Goal: Communication & Community: Answer question/provide support

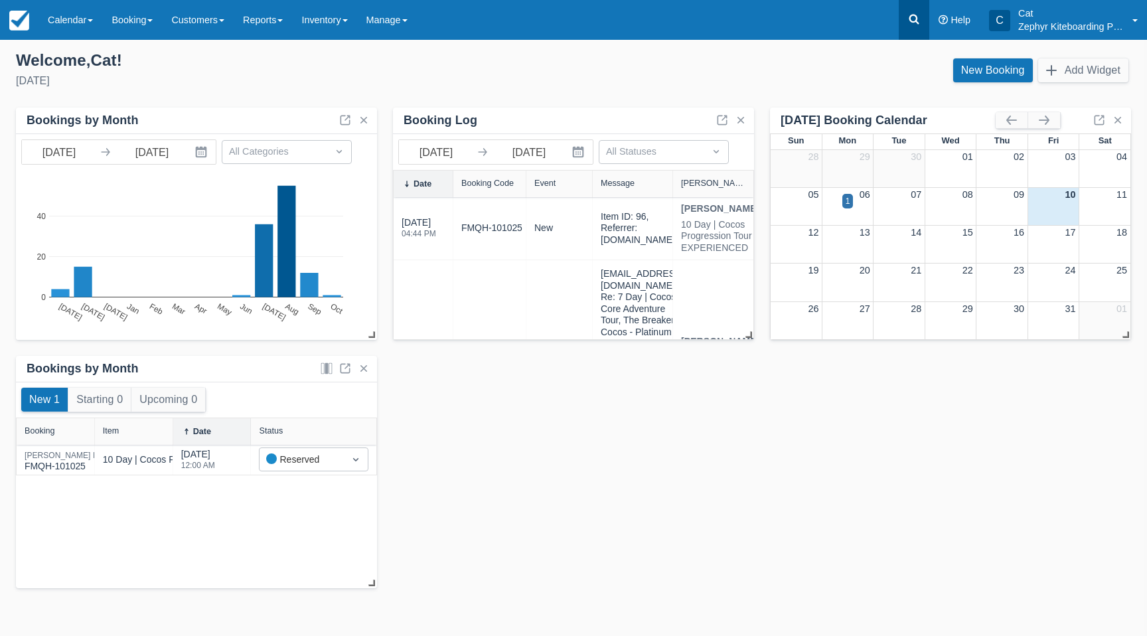
click at [915, 21] on icon at bounding box center [914, 20] width 10 height 10
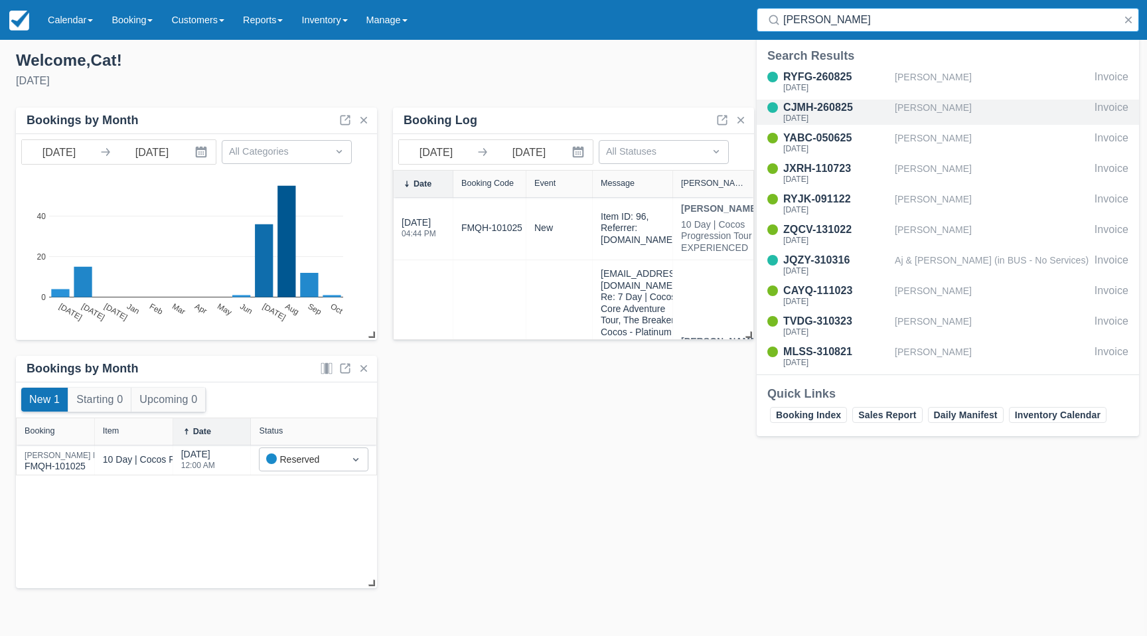
type input "alex"
click at [825, 110] on div "CJMH-260825" at bounding box center [836, 108] width 106 height 16
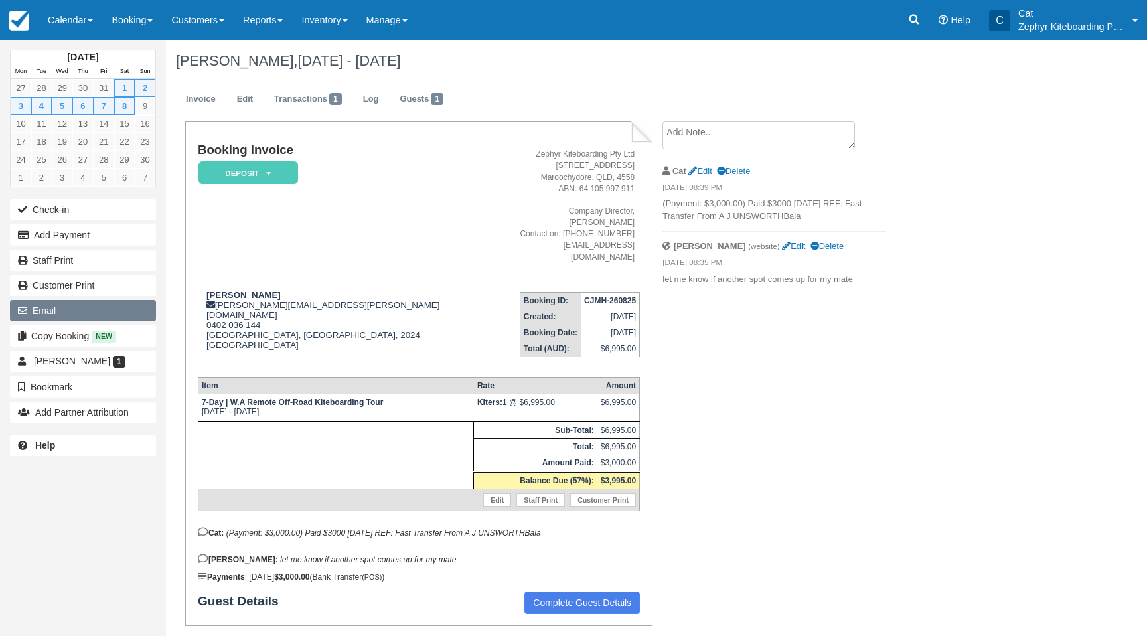
click at [79, 307] on button "Email" at bounding box center [83, 310] width 146 height 21
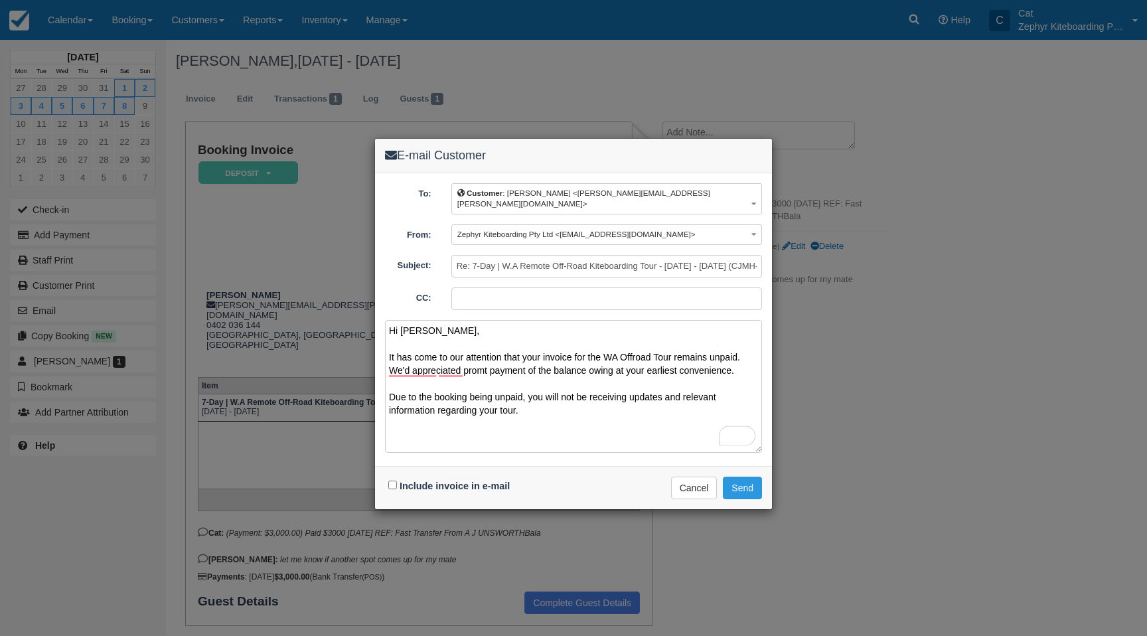
click at [583, 388] on textarea "Hi [PERSON_NAME], It has come to our attention that your invoice for the WA Off…" at bounding box center [573, 386] width 377 height 133
click at [622, 385] on textarea "Hi [PERSON_NAME], It has come to our attention that your invoice for the WA Off…" at bounding box center [573, 386] width 377 height 133
click at [621, 399] on textarea "Hi [PERSON_NAME], It has come to our attention that your invoice for the WA Off…" at bounding box center [573, 386] width 377 height 133
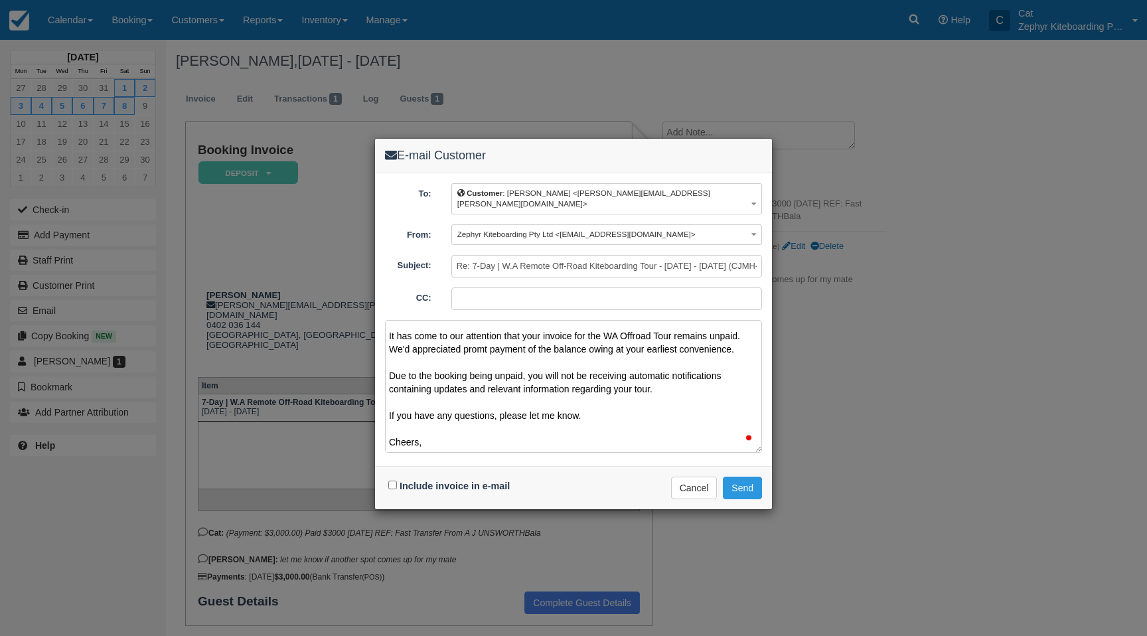
scroll to position [30, 0]
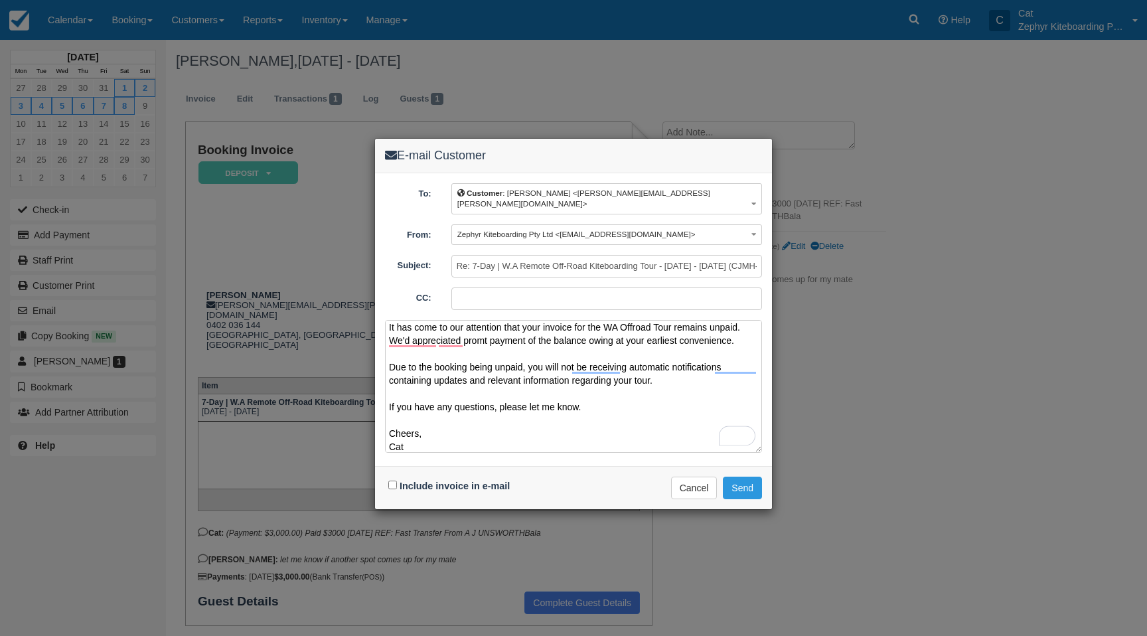
type textarea "Hi [PERSON_NAME], It has come to our attention that your invoice for the WA Off…"
drag, startPoint x: 391, startPoint y: 470, endPoint x: 431, endPoint y: 454, distance: 43.1
click at [392, 480] on input "Include invoice in e-mail" at bounding box center [392, 484] width 9 height 9
checkbox input "true"
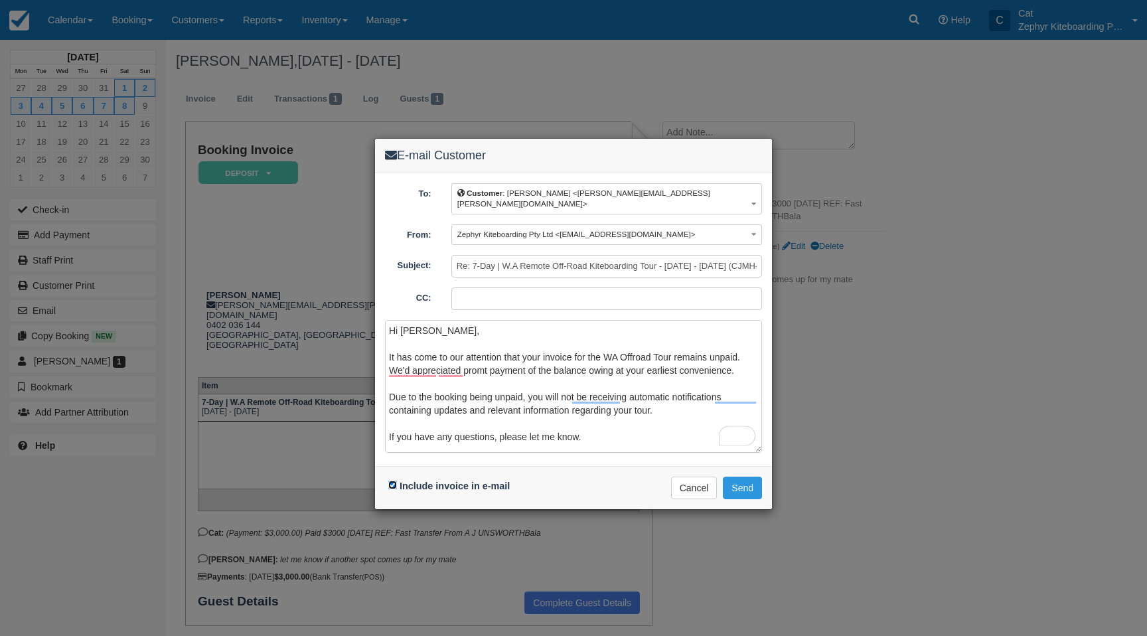
scroll to position [0, 0]
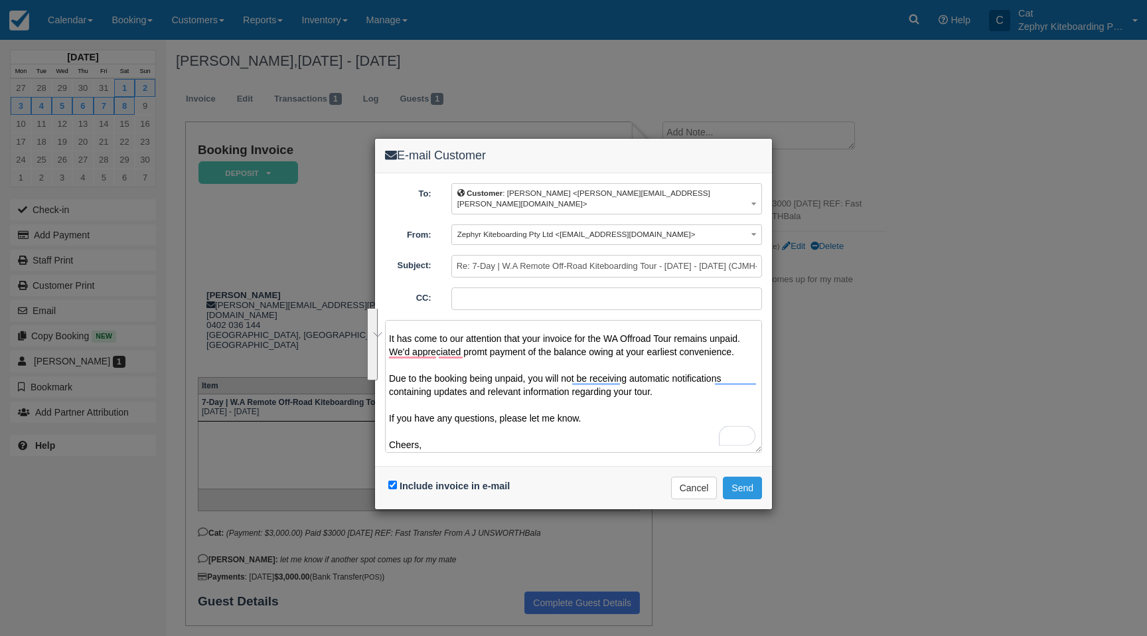
drag, startPoint x: 531, startPoint y: 408, endPoint x: 378, endPoint y: 329, distance: 172.4
click at [378, 328] on div "E-mail Customer To: Customer : [PERSON_NAME] <[PERSON_NAME][EMAIL_ADDRESS][PERS…" at bounding box center [573, 318] width 1147 height 636
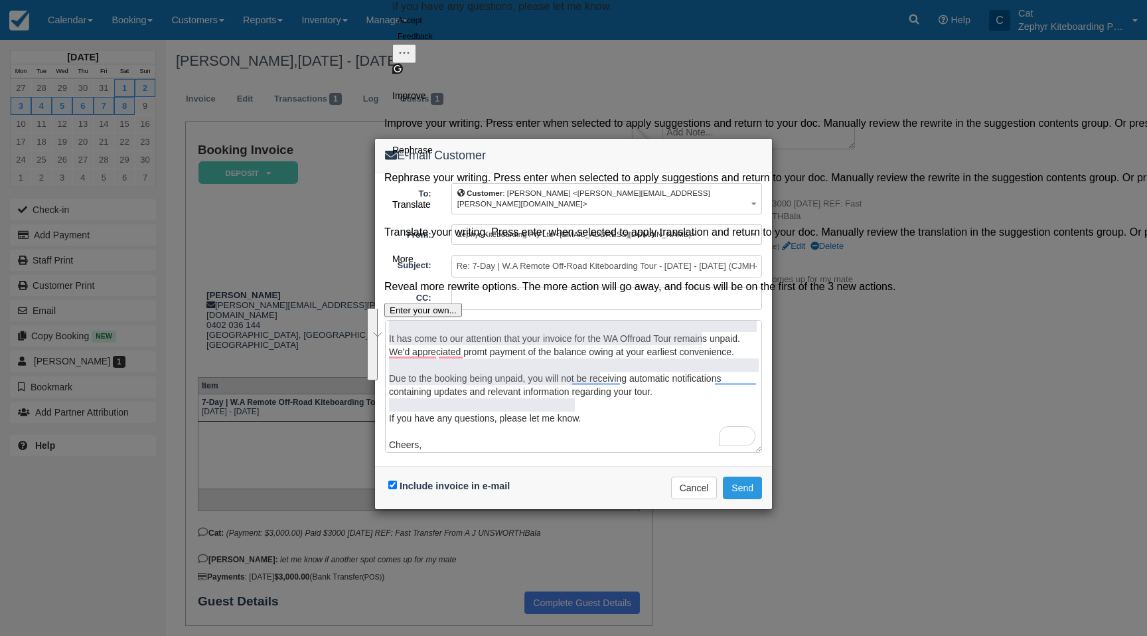
click at [376, 366] on button "See rewrite suggestions" at bounding box center [372, 335] width 11 height 91
click at [427, 29] on button "Accept" at bounding box center [409, 21] width 35 height 16
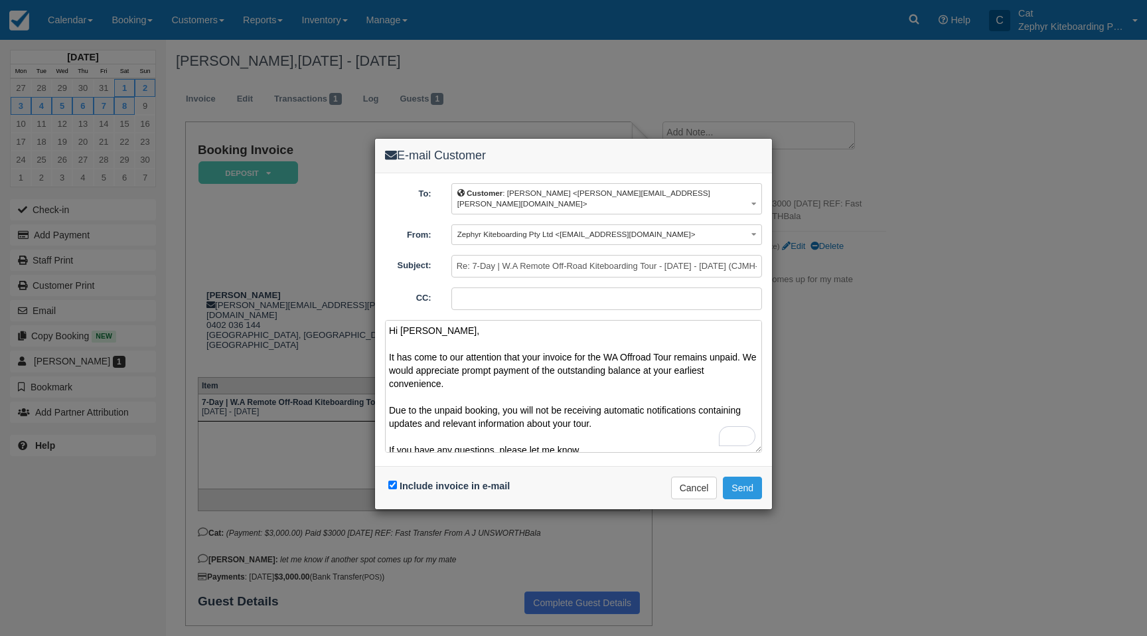
drag, startPoint x: 664, startPoint y: 344, endPoint x: 677, endPoint y: 349, distance: 13.4
click at [665, 344] on textarea "Hi [PERSON_NAME], It has come to our attention that your invoice for the WA Off…" at bounding box center [573, 386] width 377 height 133
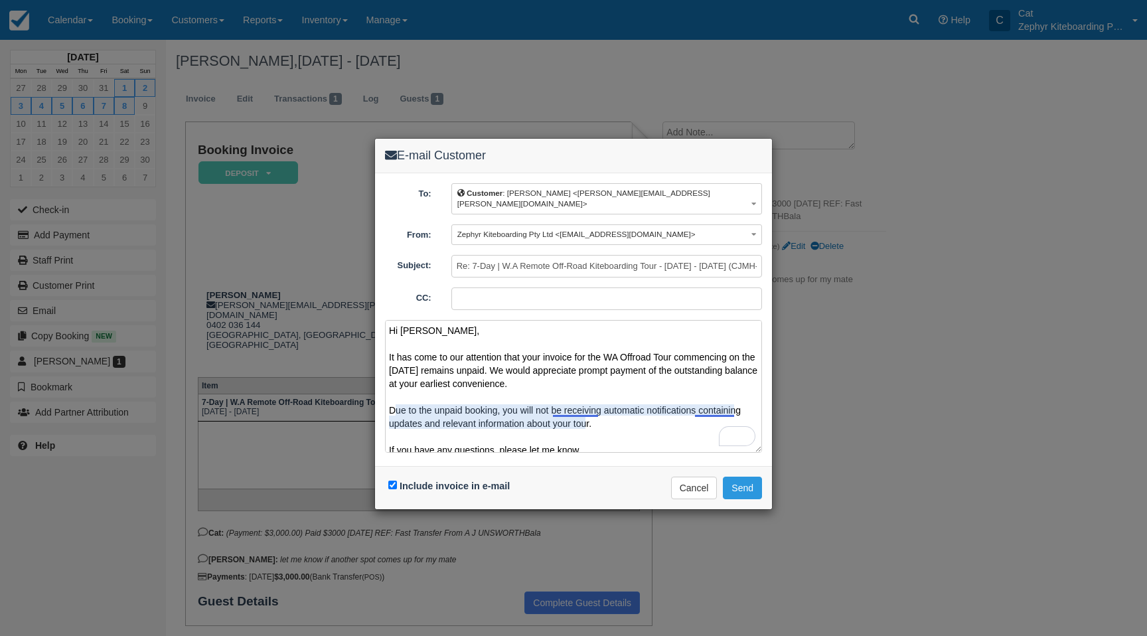
click at [582, 399] on textarea "Hi [PERSON_NAME], It has come to our attention that your invoice for the WA Off…" at bounding box center [573, 386] width 377 height 133
click at [469, 395] on textarea "Hi [PERSON_NAME], It has come to our attention that your invoice for the WA Off…" at bounding box center [573, 386] width 377 height 133
click at [578, 399] on textarea "Hi [PERSON_NAME], It has come to our attention that your invoice for the WA Off…" at bounding box center [573, 386] width 377 height 133
click at [554, 412] on textarea "Hi [PERSON_NAME], It has come to our attention that your invoice for the WA Off…" at bounding box center [573, 386] width 377 height 133
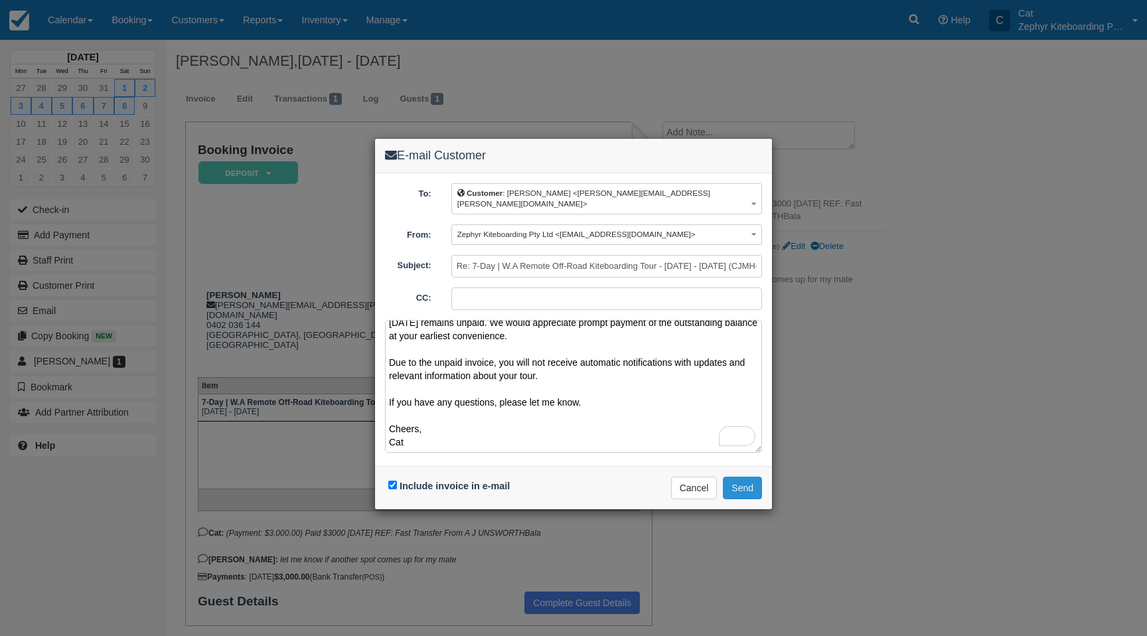
type textarea "Hi [PERSON_NAME], It has come to our attention that your invoice for the WA Off…"
click at [744, 476] on button "Send" at bounding box center [742, 487] width 39 height 23
